Goal: Task Accomplishment & Management: Use online tool/utility

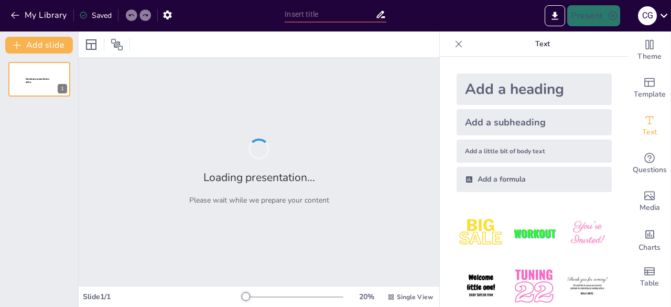
type input "New Sendsteps"
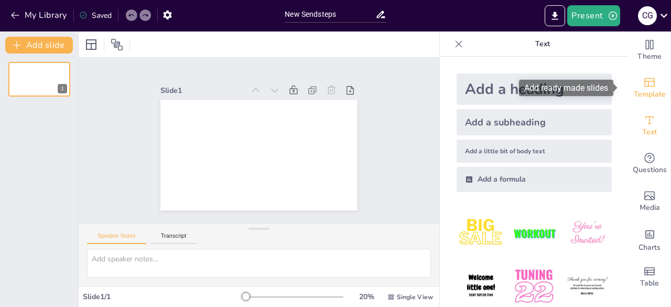
click at [641, 89] on span "Template" at bounding box center [650, 95] width 32 height 12
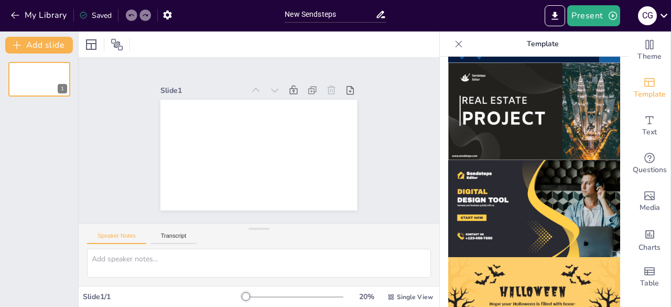
scroll to position [1081, 0]
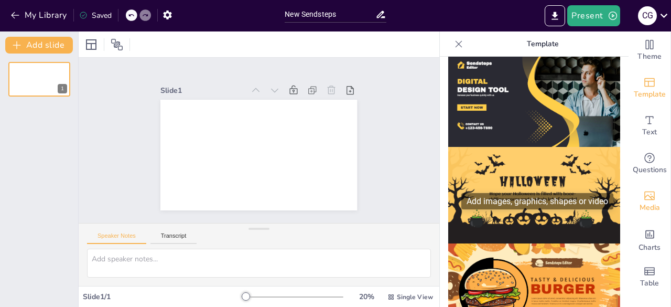
click at [643, 204] on span "Media" at bounding box center [650, 208] width 20 height 12
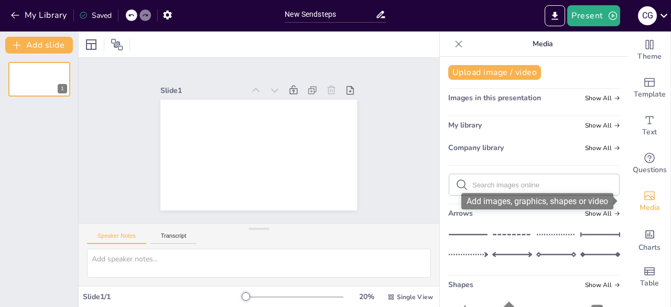
click at [644, 199] on icon "Add images, graphics, shapes or video" at bounding box center [649, 195] width 10 height 9
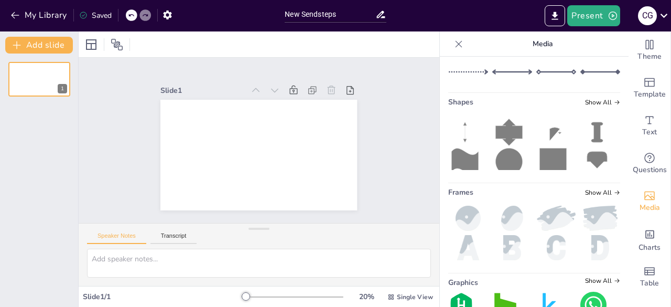
scroll to position [238, 0]
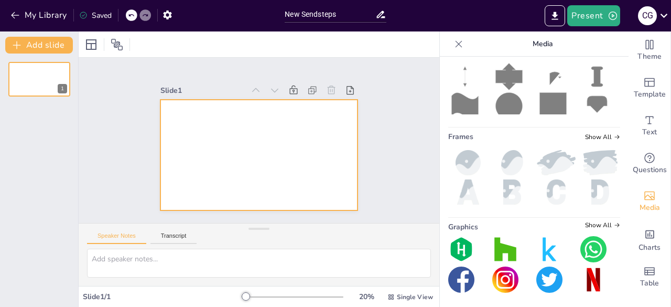
click at [197, 121] on div at bounding box center [258, 155] width 197 height 111
click at [259, 231] on div at bounding box center [259, 228] width 21 height 10
click at [213, 150] on div at bounding box center [258, 155] width 197 height 111
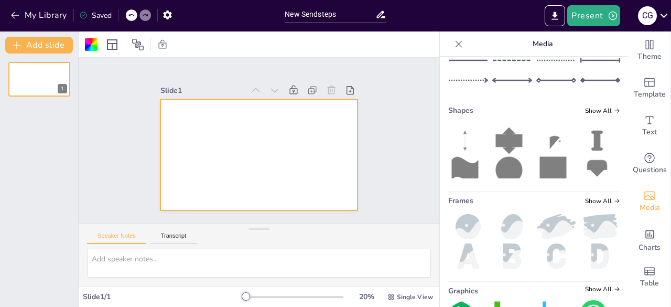
scroll to position [173, 0]
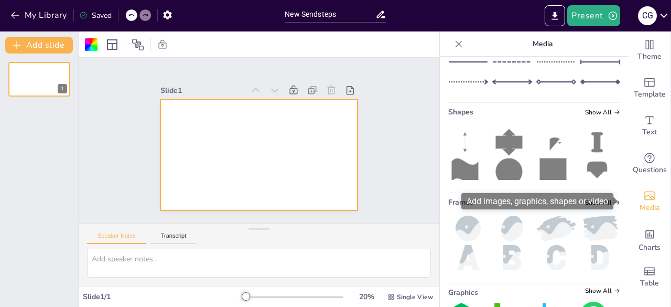
click at [643, 194] on icon "Add images, graphics, shapes or video" at bounding box center [649, 195] width 13 height 13
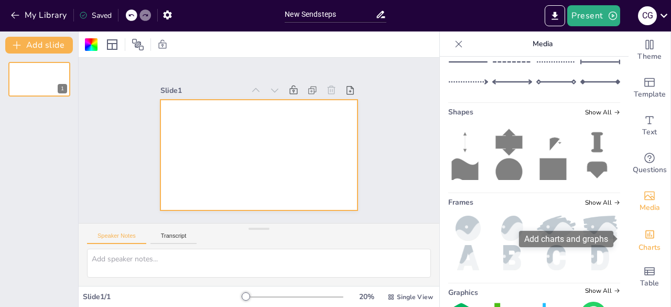
click at [645, 229] on icon "Add charts and graphs" at bounding box center [649, 234] width 11 height 11
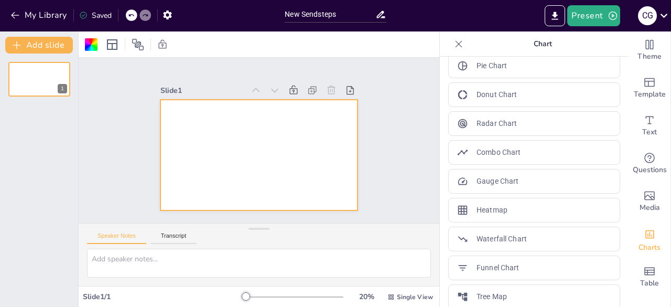
scroll to position [218, 0]
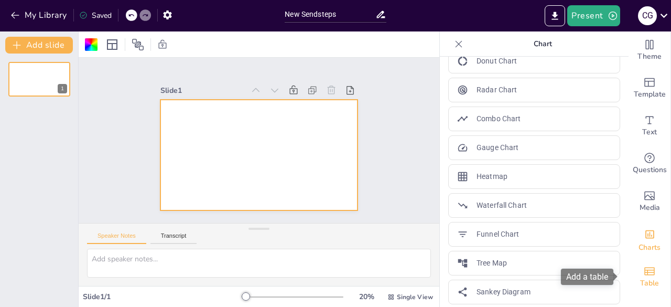
click at [647, 270] on icon "Add a table" at bounding box center [649, 271] width 13 height 13
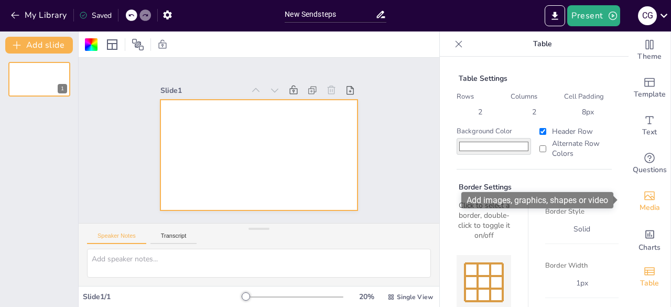
scroll to position [0, 0]
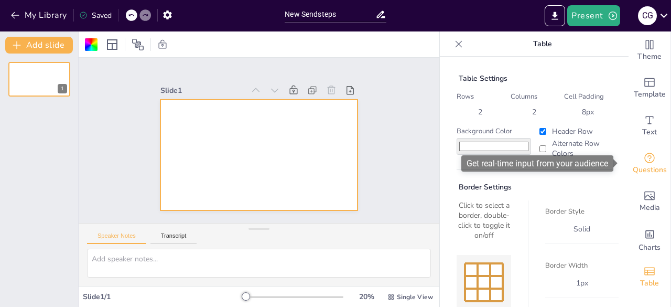
click at [643, 157] on icon "Get real-time input from your audience" at bounding box center [649, 158] width 13 height 13
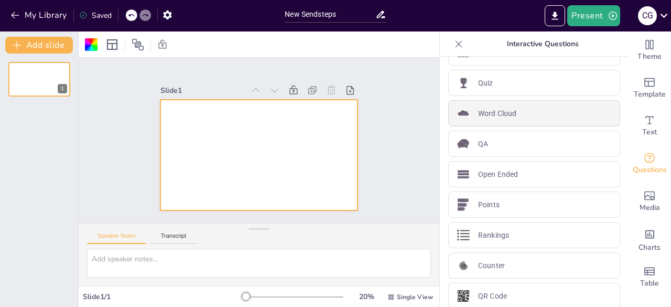
scroll to position [33, 0]
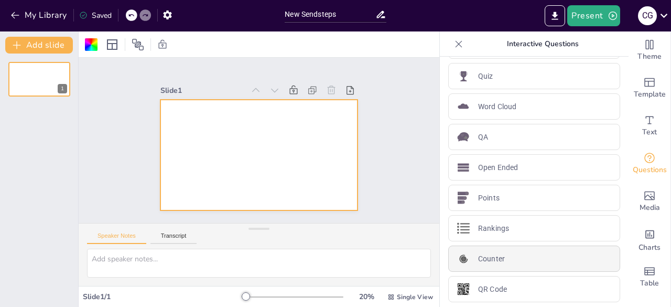
click at [488, 256] on p "Counter" at bounding box center [491, 258] width 27 height 11
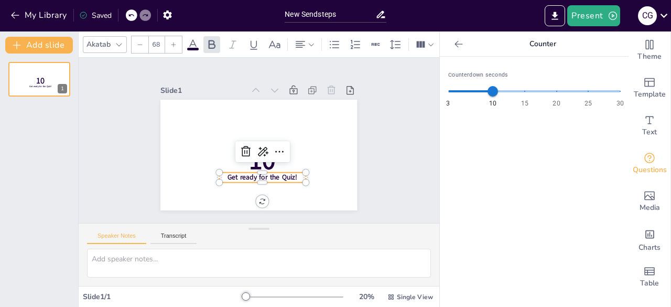
click at [454, 40] on icon at bounding box center [459, 44] width 10 height 10
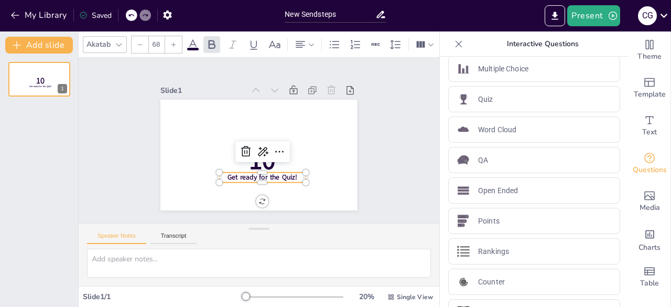
scroll to position [0, 0]
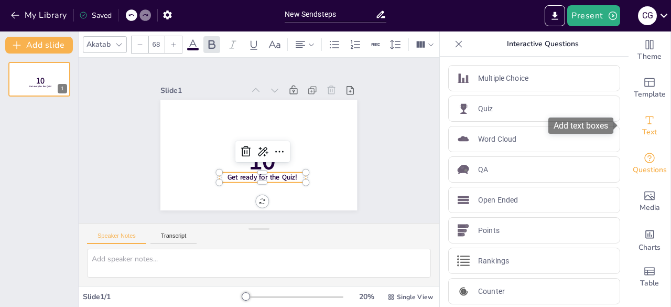
click at [643, 122] on icon "Add text boxes" at bounding box center [649, 120] width 13 height 13
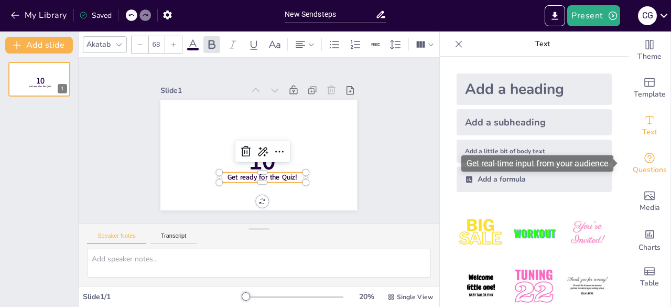
click at [643, 163] on icon "Get real-time input from your audience" at bounding box center [649, 158] width 13 height 13
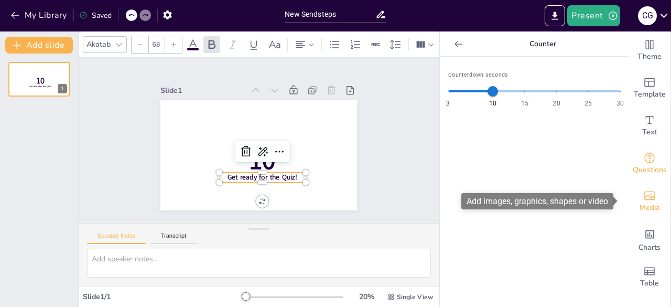
click at [644, 196] on icon "Add images, graphics, shapes or video" at bounding box center [649, 195] width 10 height 9
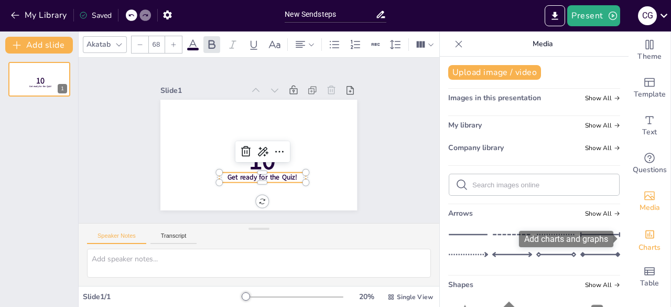
click at [644, 236] on icon "Add charts and graphs" at bounding box center [649, 234] width 11 height 11
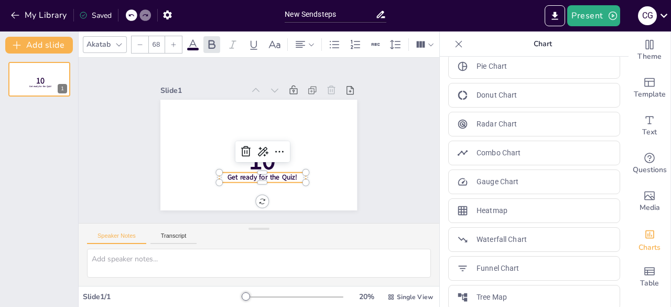
scroll to position [185, 0]
click at [644, 270] on icon "Add a table" at bounding box center [649, 271] width 10 height 8
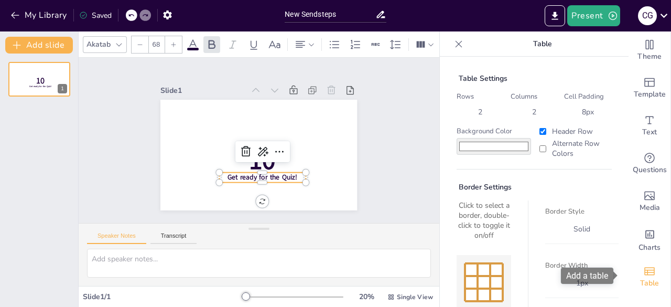
scroll to position [1, 0]
